Goal: Task Accomplishment & Management: Use online tool/utility

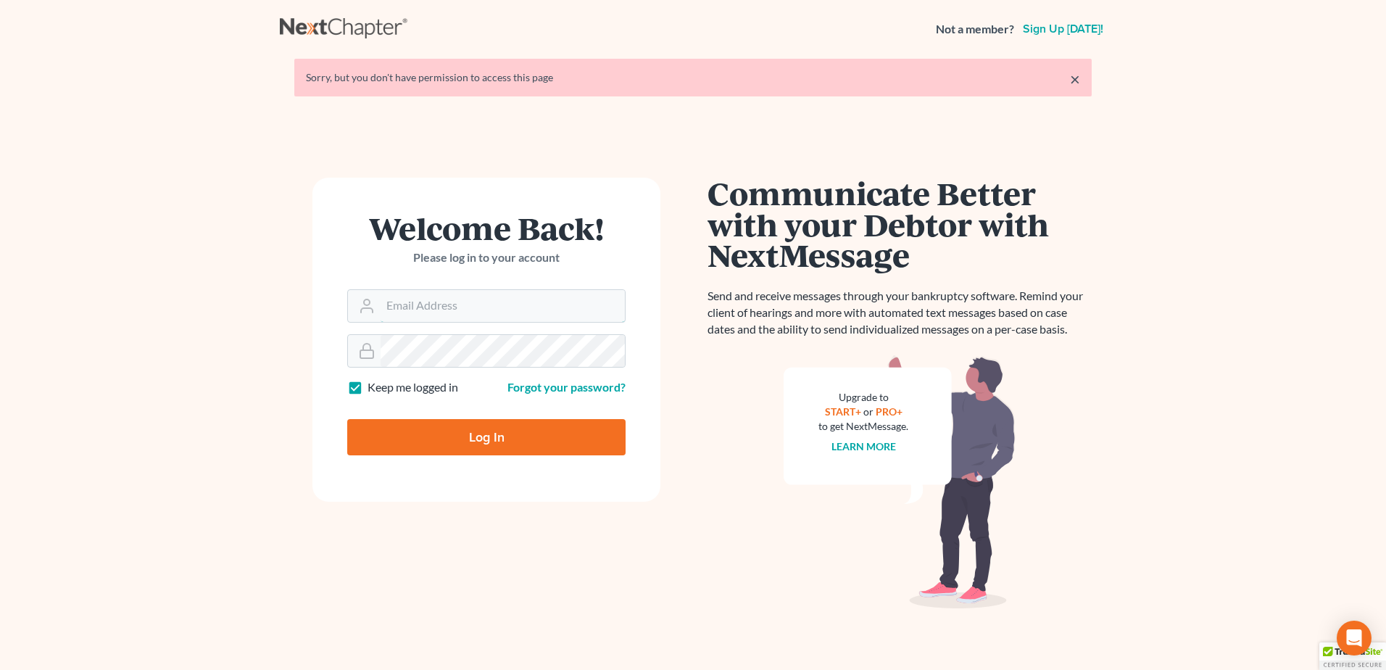
type input "[PERSON_NAME][EMAIL_ADDRESS][DOMAIN_NAME]"
click at [422, 438] on input "Log In" at bounding box center [486, 437] width 278 height 36
type input "Thinking..."
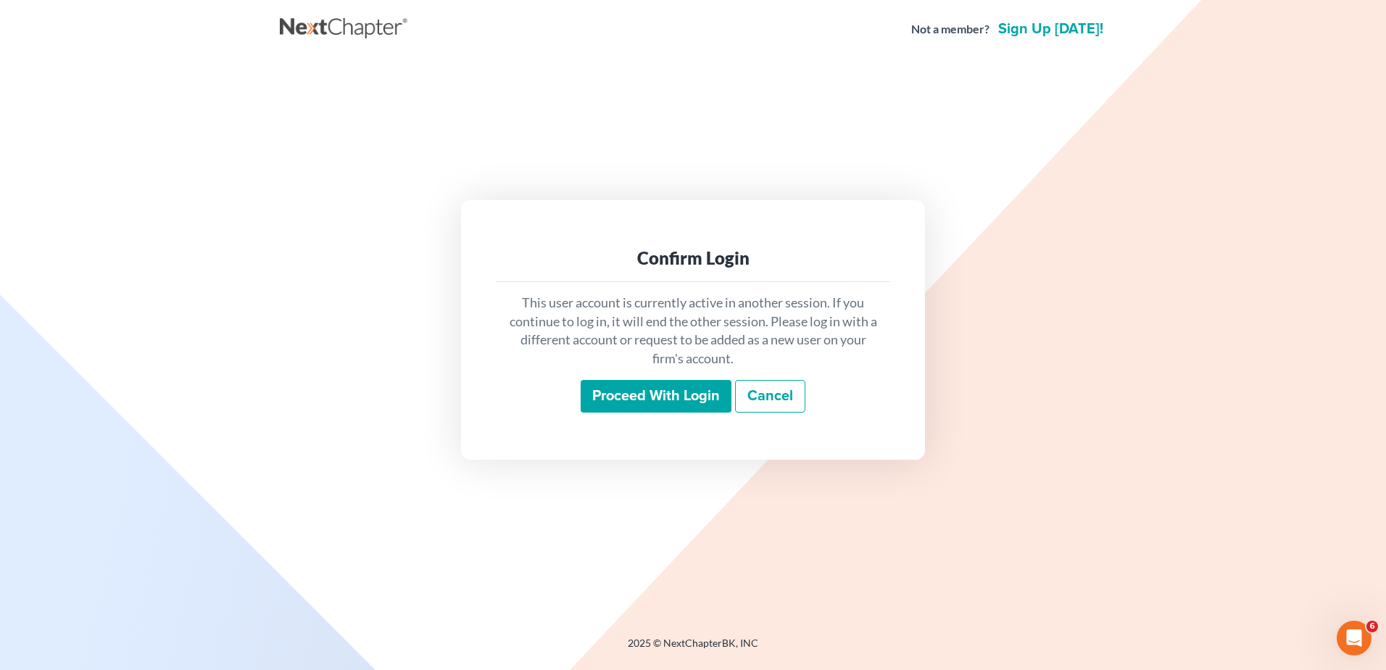
click at [616, 399] on input "Proceed with login" at bounding box center [656, 396] width 151 height 33
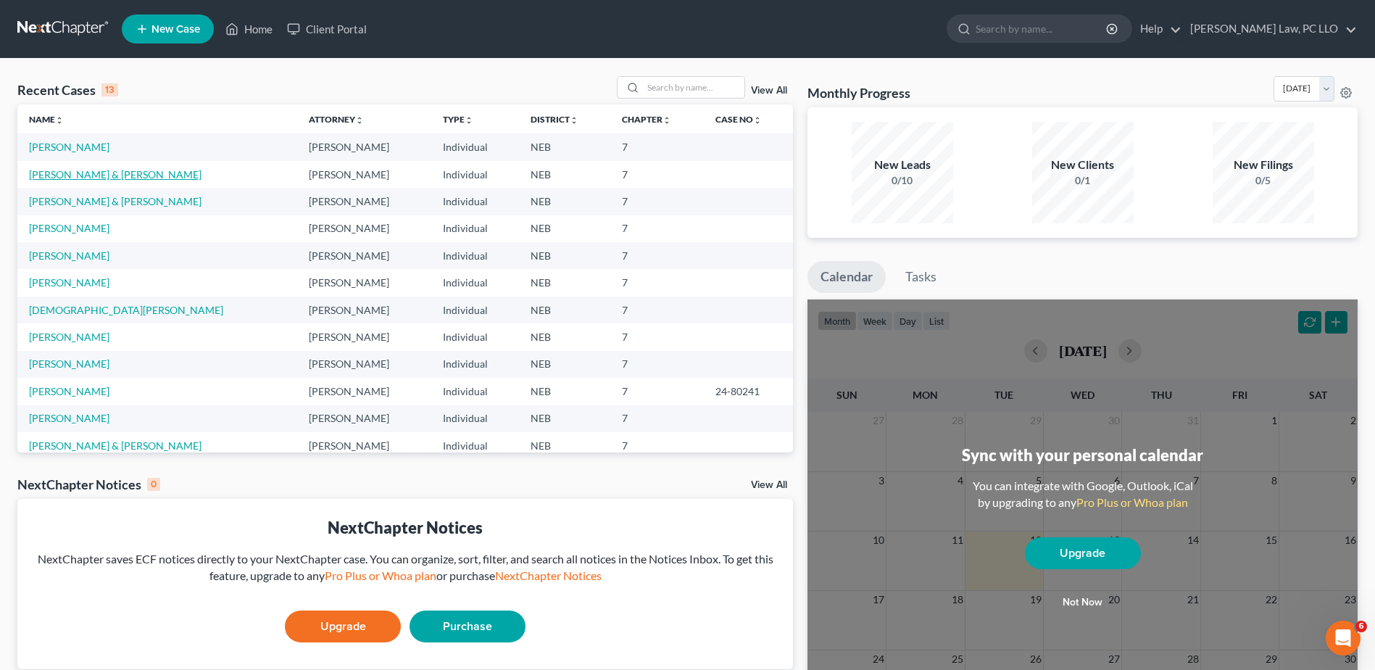
click at [104, 175] on link "Clyde, Mark & Shirley" at bounding box center [115, 174] width 172 height 12
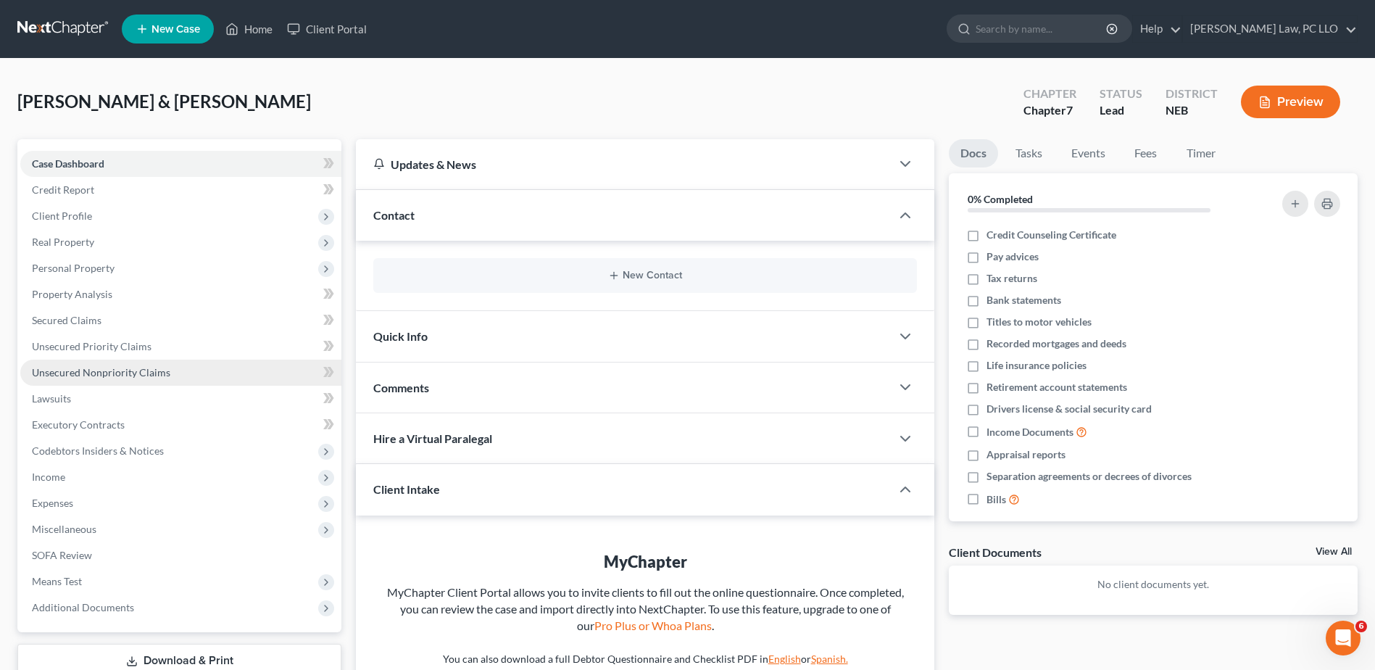
click at [108, 375] on span "Unsecured Nonpriority Claims" at bounding box center [101, 372] width 138 height 12
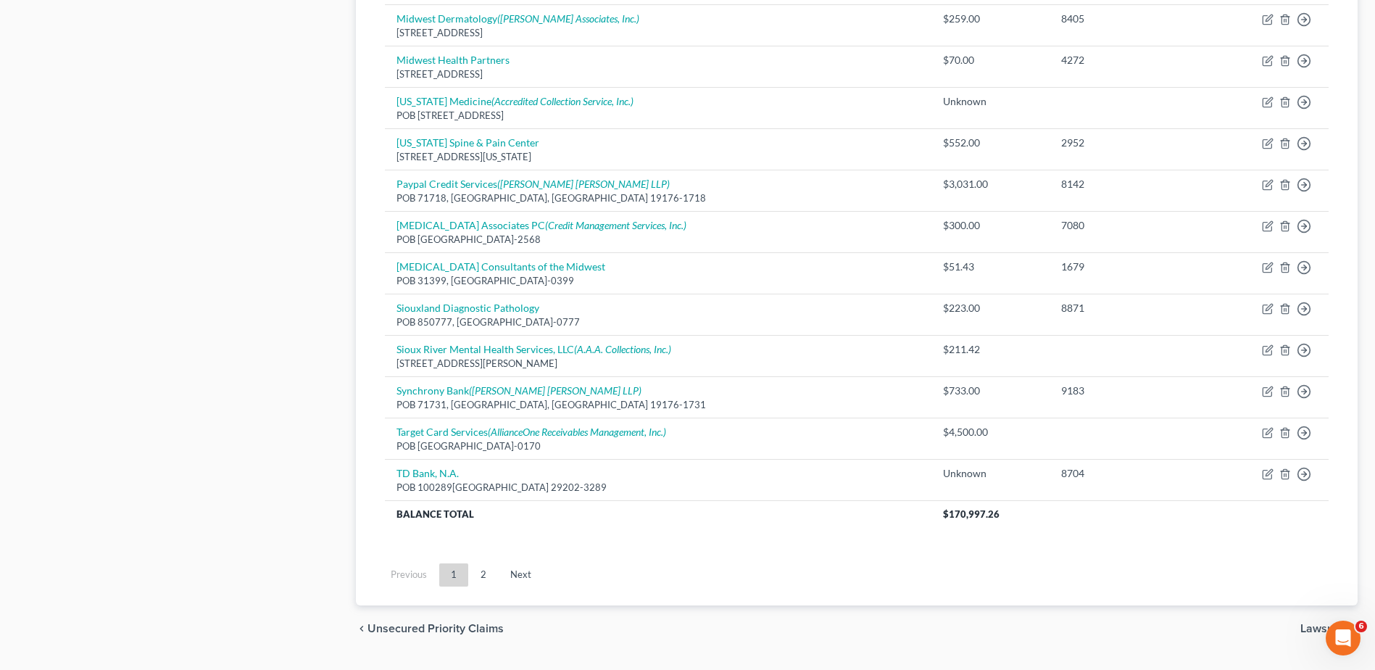
scroll to position [1004, 0]
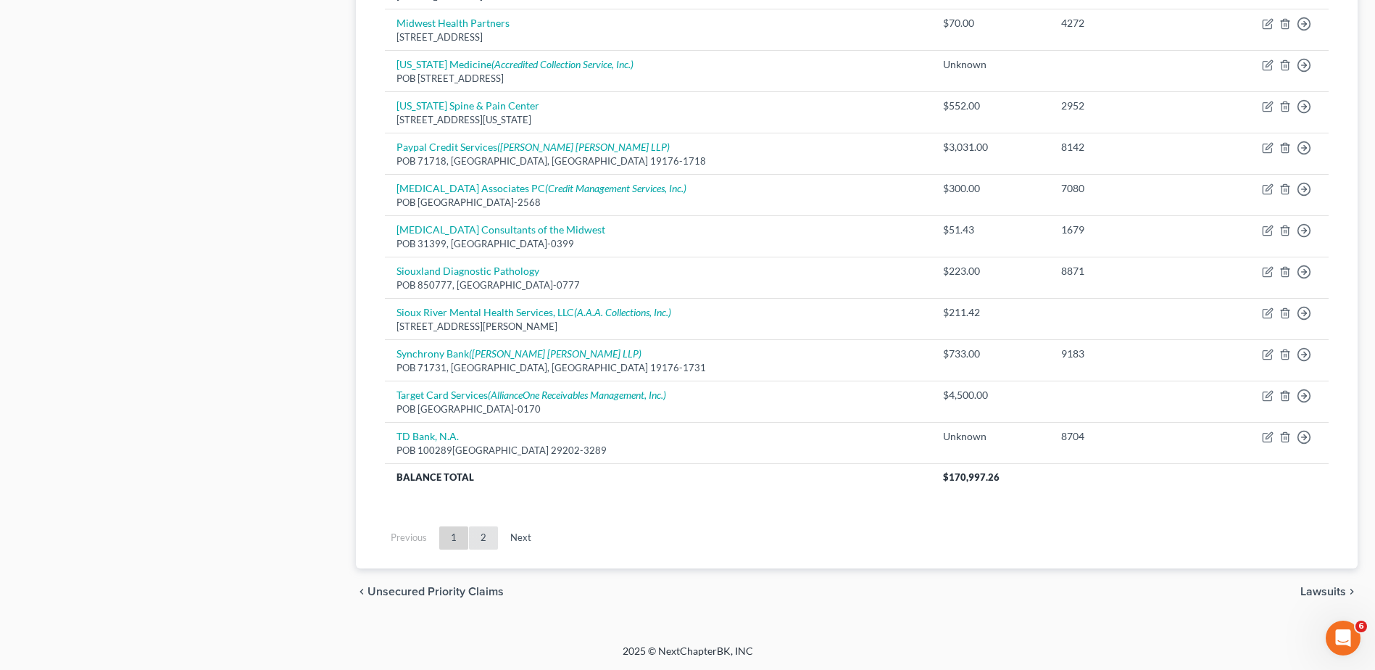
click at [488, 542] on link "2" at bounding box center [483, 537] width 29 height 23
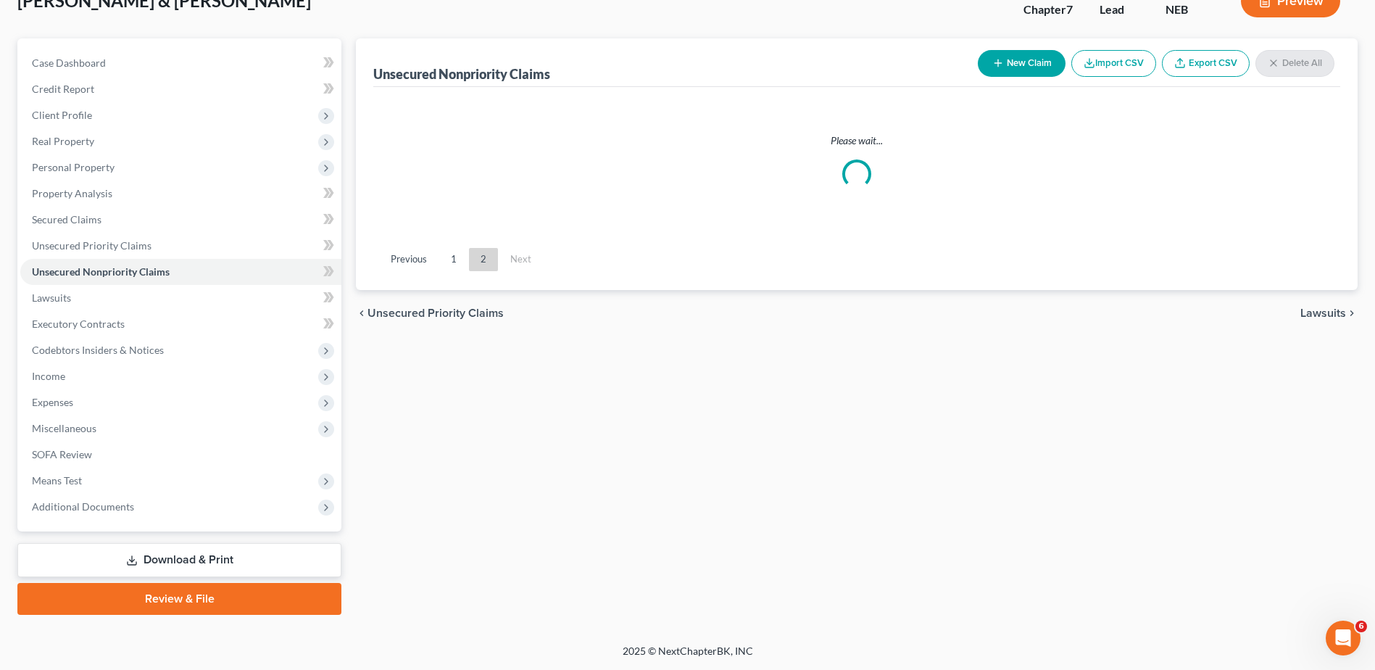
scroll to position [101, 0]
